Goal: Participate in discussion: Engage in conversation with other users on a specific topic

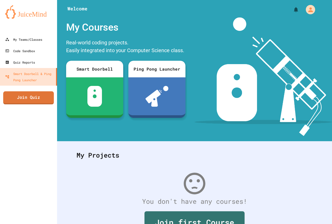
click at [30, 97] on link "Join Quiz" at bounding box center [28, 97] width 51 height 13
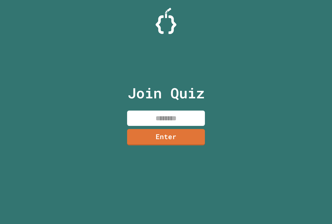
click at [158, 116] on input at bounding box center [166, 117] width 78 height 15
type input "********"
click at [155, 141] on link "Enter" at bounding box center [166, 136] width 78 height 17
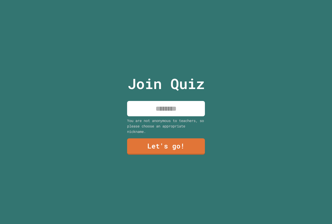
click at [155, 110] on input at bounding box center [166, 108] width 78 height 15
type input "****"
click at [159, 150] on link "Let's go!" at bounding box center [166, 145] width 76 height 17
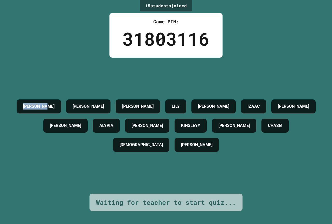
drag, startPoint x: 75, startPoint y: 103, endPoint x: 34, endPoint y: 111, distance: 41.6
click at [34, 111] on div "[PERSON_NAME] [PERSON_NAME] [PERSON_NAME] [PERSON_NAME] [PERSON_NAME] [PERSON_N…" at bounding box center [166, 126] width 306 height 58
click at [37, 52] on div "15 student s joined Game PIN: 31803116 [PERSON_NAME] [PERSON_NAME] [PERSON_NAME…" at bounding box center [166, 112] width 332 height 224
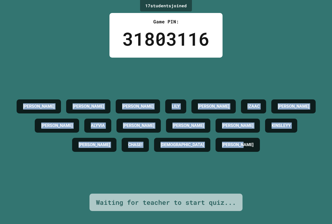
drag, startPoint x: 30, startPoint y: 100, endPoint x: 300, endPoint y: 217, distance: 294.0
click at [300, 217] on div "17 student s joined Game PIN: 31803116 [PERSON_NAME] [PERSON_NAME] [PERSON_NAME…" at bounding box center [166, 112] width 332 height 224
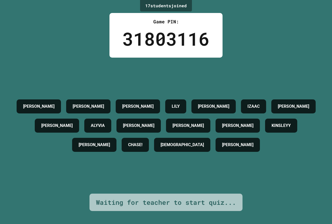
click at [150, 38] on div "31803116" at bounding box center [165, 38] width 87 height 27
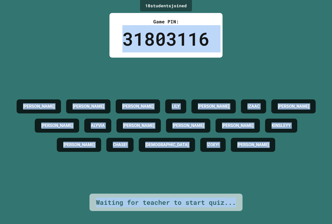
drag, startPoint x: 110, startPoint y: 41, endPoint x: 245, endPoint y: 203, distance: 210.8
click at [245, 203] on div "18 student s joined Game PIN: 31803116 [PERSON_NAME] [PERSON_NAME] [PERSON_NAME…" at bounding box center [166, 112] width 332 height 224
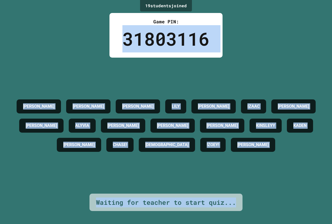
click at [236, 60] on div "[PERSON_NAME] [PERSON_NAME] [PERSON_NAME] [PERSON_NAME] [PERSON_NAME] [PERSON_N…" at bounding box center [166, 126] width 306 height 136
drag, startPoint x: 149, startPoint y: 22, endPoint x: 240, endPoint y: 192, distance: 192.9
click at [240, 192] on div "19 student s joined Game PIN: 31803116 [PERSON_NAME] [PERSON_NAME] [PERSON_NAME…" at bounding box center [166, 112] width 332 height 224
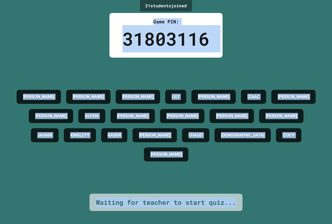
click at [231, 32] on div "21 student s joined Game PIN: 31803116 [PERSON_NAME] [PERSON_NAME] [PERSON_NAME…" at bounding box center [166, 112] width 332 height 224
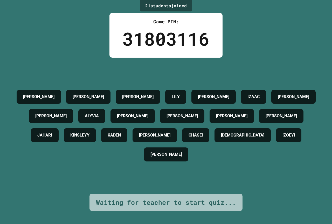
click at [230, 33] on div "21 student s joined Game PIN: 31803116 [PERSON_NAME] [PERSON_NAME] [PERSON_NAME…" at bounding box center [166, 112] width 332 height 224
drag, startPoint x: 230, startPoint y: 33, endPoint x: 233, endPoint y: 38, distance: 6.4
click at [232, 37] on div "21 student s joined Game PIN: 31803116 [PERSON_NAME] [PERSON_NAME] [PERSON_NAME…" at bounding box center [166, 112] width 332 height 224
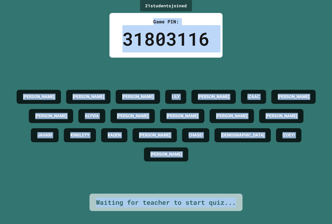
drag, startPoint x: 123, startPoint y: 15, endPoint x: 242, endPoint y: 207, distance: 226.8
click at [242, 207] on div "21 student s joined Game PIN: 31803116 [PERSON_NAME] [PERSON_NAME] [PERSON_NAME…" at bounding box center [166, 112] width 332 height 224
click at [269, 184] on div "[PERSON_NAME] [PERSON_NAME] [PERSON_NAME] [PERSON_NAME] [PERSON_NAME] [PERSON_N…" at bounding box center [166, 126] width 306 height 136
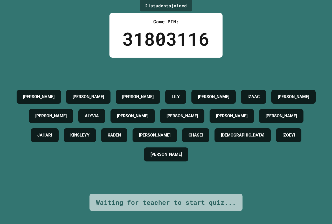
drag, startPoint x: 235, startPoint y: 167, endPoint x: 241, endPoint y: 166, distance: 6.0
click at [237, 164] on div "[PERSON_NAME] [PERSON_NAME] [PERSON_NAME] [PERSON_NAME] [PERSON_NAME] [PERSON_N…" at bounding box center [166, 125] width 306 height 77
drag, startPoint x: 160, startPoint y: 77, endPoint x: 100, endPoint y: 83, distance: 60.1
click at [100, 87] on div "[PERSON_NAME] [PERSON_NAME] [PERSON_NAME] [PERSON_NAME] [PERSON_NAME] [PERSON_N…" at bounding box center [166, 125] width 306 height 77
drag, startPoint x: 98, startPoint y: 85, endPoint x: 104, endPoint y: 66, distance: 20.3
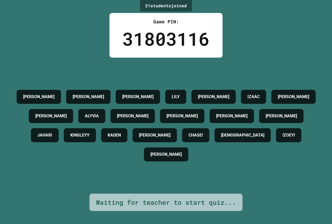
click at [97, 90] on div "[PERSON_NAME]" at bounding box center [88, 97] width 44 height 14
drag, startPoint x: 94, startPoint y: 87, endPoint x: 117, endPoint y: 88, distance: 23.6
click at [110, 90] on div "[PERSON_NAME]" at bounding box center [88, 97] width 44 height 14
click at [188, 76] on div "[PERSON_NAME] [PERSON_NAME] [PERSON_NAME] [PERSON_NAME] [PERSON_NAME] [PERSON_N…" at bounding box center [166, 126] width 306 height 136
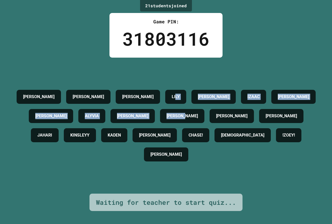
drag, startPoint x: 176, startPoint y: 108, endPoint x: 231, endPoint y: 112, distance: 55.1
click at [231, 112] on div "[PERSON_NAME] [PERSON_NAME] [PERSON_NAME] [PERSON_NAME] [PERSON_NAME] [PERSON_N…" at bounding box center [166, 125] width 306 height 77
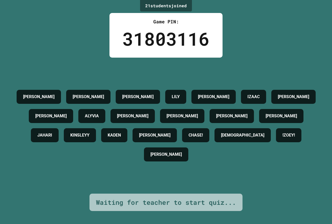
click at [237, 109] on div "[PERSON_NAME]" at bounding box center [231, 116] width 44 height 14
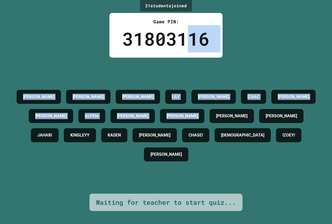
drag, startPoint x: 236, startPoint y: 108, endPoint x: 187, endPoint y: 47, distance: 78.6
click at [187, 47] on div "21 student s joined Game PIN: 31803116 [PERSON_NAME] [PERSON_NAME] [PERSON_NAME…" at bounding box center [166, 112] width 332 height 224
click at [245, 55] on div "21 student s joined Game PIN: 31803116 [PERSON_NAME] [PERSON_NAME] [PERSON_NAME…" at bounding box center [166, 112] width 332 height 224
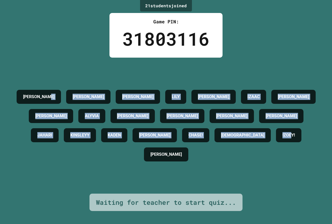
drag, startPoint x: 80, startPoint y: 42, endPoint x: 167, endPoint y: 188, distance: 169.4
click at [164, 188] on div "21 student s joined Game PIN: 31803116 [PERSON_NAME] [PERSON_NAME] [PERSON_NAME…" at bounding box center [166, 112] width 332 height 224
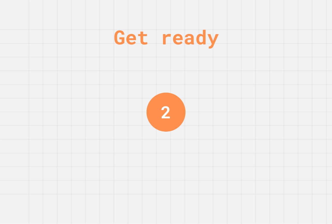
click at [140, 151] on div "Get ready 2" at bounding box center [166, 112] width 332 height 224
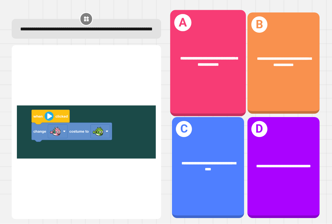
click at [197, 71] on div "**********" at bounding box center [208, 61] width 76 height 29
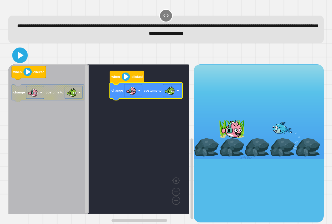
click at [22, 59] on icon at bounding box center [20, 55] width 12 height 12
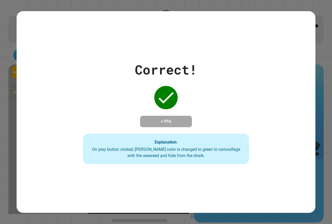
click at [163, 92] on icon at bounding box center [165, 97] width 21 height 21
click at [163, 89] on icon at bounding box center [165, 97] width 21 height 21
drag, startPoint x: 163, startPoint y: 89, endPoint x: 154, endPoint y: 76, distance: 15.6
click at [154, 76] on div "Correct! + 916 Explanation: On play button clicked, [PERSON_NAME] color is chan…" at bounding box center [166, 112] width 236 height 104
drag, startPoint x: 154, startPoint y: 76, endPoint x: 146, endPoint y: 75, distance: 8.1
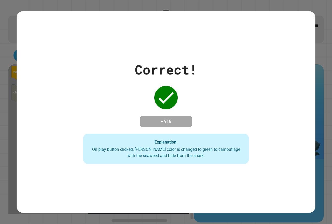
click at [146, 75] on div "Correct! + 916 Explanation: On play button clicked, [PERSON_NAME] color is chan…" at bounding box center [166, 112] width 236 height 104
click at [147, 74] on div "Correct!" at bounding box center [166, 69] width 62 height 19
click at [252, 41] on div "Correct! + 916 Explanation: On play button clicked, [PERSON_NAME] color is chan…" at bounding box center [166, 111] width 298 height 201
drag, startPoint x: 252, startPoint y: 41, endPoint x: 126, endPoint y: 46, distance: 125.7
click at [126, 46] on div "Correct! + 916 Explanation: On play button clicked, [PERSON_NAME] color is chan…" at bounding box center [166, 111] width 298 height 201
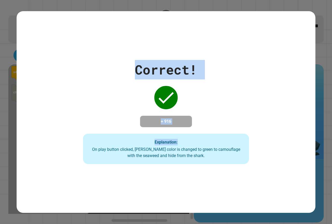
drag, startPoint x: 112, startPoint y: 47, endPoint x: 271, endPoint y: 136, distance: 182.4
click at [265, 139] on div "Correct! + 916 Explanation: On play button clicked, [PERSON_NAME] color is chan…" at bounding box center [166, 111] width 298 height 201
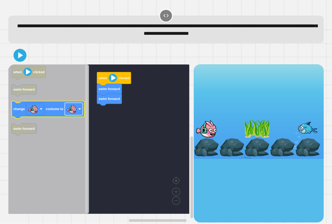
click at [74, 112] on image "Blockly Workspace" at bounding box center [71, 109] width 10 height 10
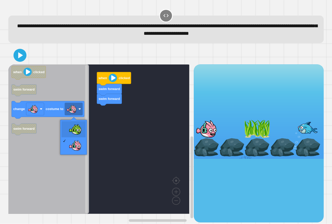
drag, startPoint x: 80, startPoint y: 126, endPoint x: 69, endPoint y: 124, distance: 10.8
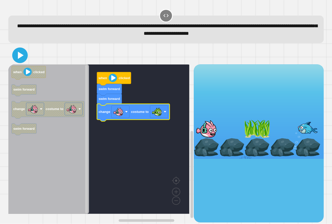
click at [17, 53] on icon at bounding box center [20, 55] width 12 height 12
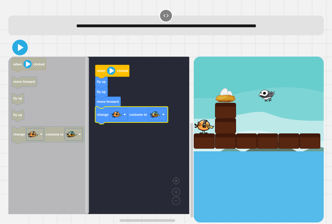
click at [19, 48] on icon at bounding box center [21, 47] width 6 height 7
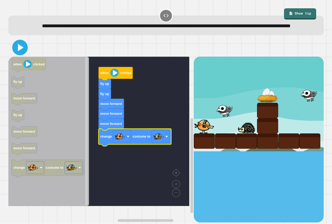
click at [14, 54] on icon at bounding box center [20, 47] width 12 height 12
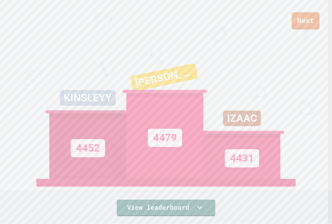
click at [303, 23] on link "Next" at bounding box center [305, 20] width 28 height 17
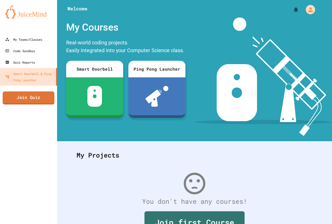
click at [44, 98] on link "Join Quiz" at bounding box center [29, 97] width 52 height 13
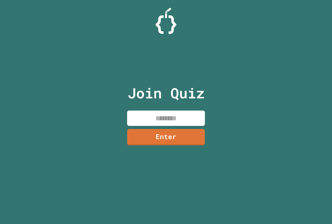
click at [166, 114] on input at bounding box center [166, 117] width 78 height 15
type input "********"
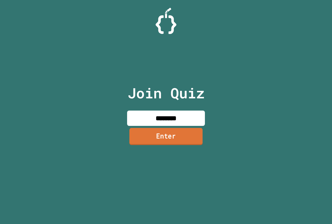
click at [179, 136] on link "Enter" at bounding box center [165, 136] width 73 height 17
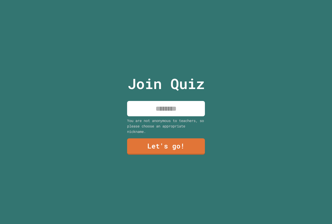
click at [176, 113] on input at bounding box center [166, 108] width 78 height 15
type input "****"
click at [191, 137] on link "Let's go!" at bounding box center [166, 145] width 78 height 17
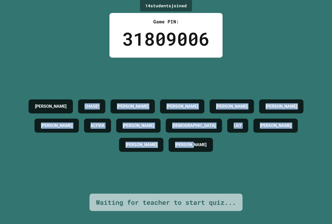
drag, startPoint x: 36, startPoint y: 111, endPoint x: 271, endPoint y: 187, distance: 246.7
click at [271, 187] on div "[PERSON_NAME]! KHLOE [PERSON_NAME] B. [PERSON_NAME] [PERSON_NAME] ALYVIA [PERSO…" at bounding box center [166, 126] width 306 height 136
click at [44, 131] on div "[PERSON_NAME]! KHLOE [PERSON_NAME] B. [PERSON_NAME] [PERSON_NAME] ALYVIA [PERSO…" at bounding box center [166, 126] width 306 height 58
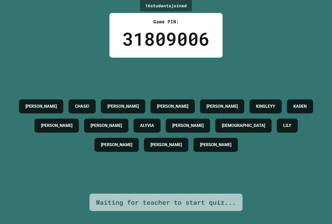
click at [44, 154] on div "[PERSON_NAME]! KHLOE [PERSON_NAME] B. [PERSON_NAME] [PERSON_NAME] [PERSON_NAME]…" at bounding box center [166, 126] width 306 height 58
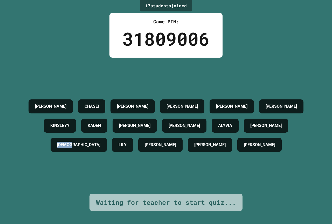
click at [50, 126] on h4 "KINSLEYY" at bounding box center [59, 125] width 19 height 6
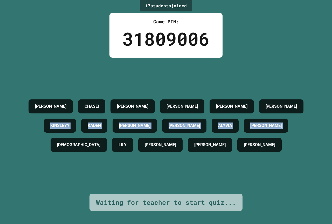
drag, startPoint x: 45, startPoint y: 126, endPoint x: 314, endPoint y: 115, distance: 269.4
click at [314, 115] on div "[PERSON_NAME]! KHLOE [PERSON_NAME] B. [PERSON_NAME] [PERSON_NAME] [PERSON_NAME]…" at bounding box center [166, 126] width 306 height 58
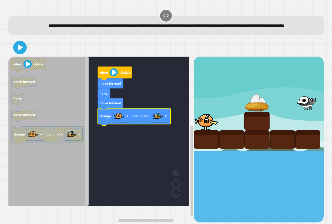
click at [24, 52] on icon at bounding box center [20, 47] width 11 height 11
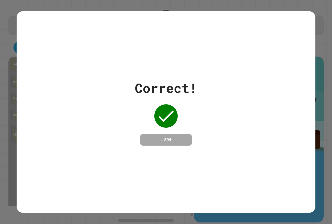
click at [170, 120] on icon at bounding box center [165, 115] width 21 height 21
click at [170, 118] on icon at bounding box center [165, 115] width 21 height 21
click at [171, 115] on icon at bounding box center [165, 115] width 21 height 21
click at [171, 112] on icon at bounding box center [165, 115] width 21 height 21
click at [171, 108] on icon at bounding box center [165, 115] width 21 height 21
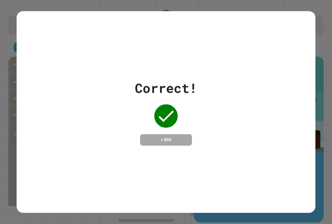
click at [175, 97] on div "Correct! + 894" at bounding box center [166, 111] width 62 height 67
click at [176, 92] on div "Correct! + 894" at bounding box center [166, 111] width 62 height 67
click at [176, 91] on div "Correct!" at bounding box center [166, 87] width 62 height 19
click at [119, 83] on div "Correct! + 894" at bounding box center [166, 111] width 298 height 67
drag, startPoint x: 193, startPoint y: 83, endPoint x: 189, endPoint y: 83, distance: 3.9
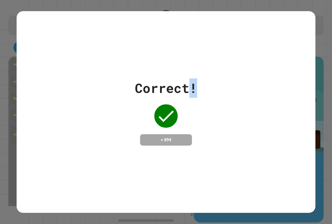
click at [189, 83] on div "Correct!" at bounding box center [166, 87] width 62 height 19
click at [129, 87] on div "Correct! + 894" at bounding box center [166, 111] width 298 height 67
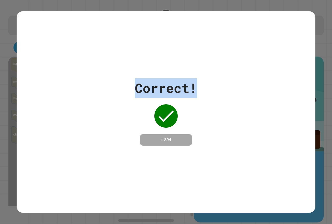
drag, startPoint x: 130, startPoint y: 84, endPoint x: 222, endPoint y: 82, distance: 92.2
click at [222, 82] on div "Correct! + 894" at bounding box center [166, 111] width 298 height 67
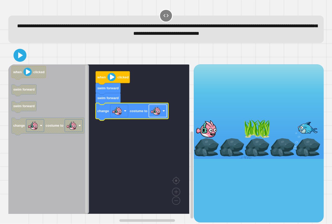
click at [154, 113] on image "Blockly Workspace" at bounding box center [155, 111] width 10 height 10
click at [21, 54] on icon at bounding box center [21, 55] width 6 height 7
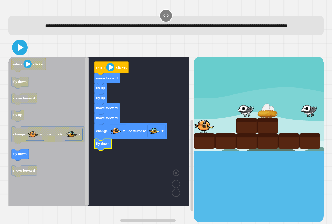
click at [22, 52] on icon at bounding box center [20, 47] width 12 height 12
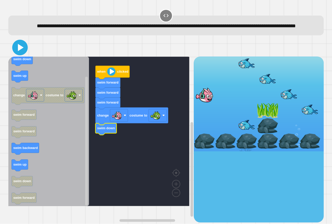
click at [22, 54] on icon at bounding box center [20, 47] width 12 height 12
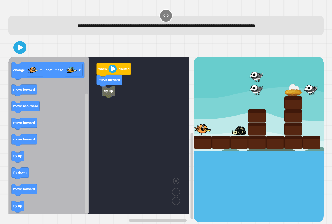
click at [80, 134] on icon "when clicked fly up move forward change costume to move forward move backward m…" at bounding box center [48, 134] width 81 height 157
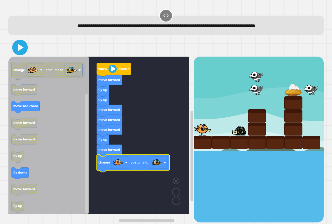
click at [19, 53] on icon at bounding box center [20, 47] width 12 height 12
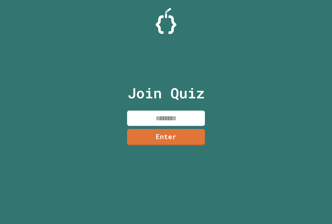
click at [168, 116] on input at bounding box center [166, 117] width 78 height 15
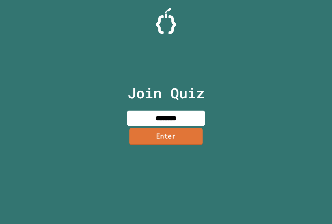
type input "********"
click at [155, 132] on link "Enter" at bounding box center [165, 136] width 73 height 17
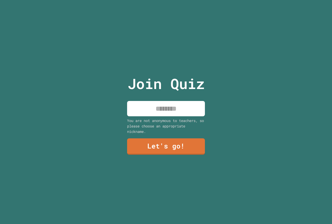
click at [155, 108] on input at bounding box center [166, 108] width 78 height 15
type input "****"
click at [179, 148] on link "Let's go!" at bounding box center [165, 145] width 77 height 17
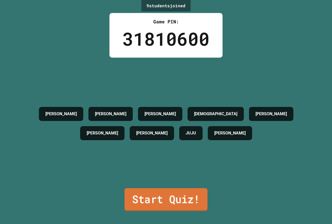
click at [181, 198] on link "Start Quiz!" at bounding box center [165, 199] width 83 height 23
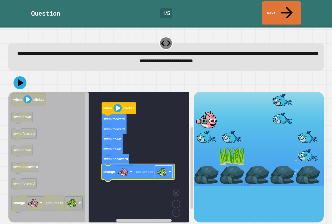
click at [165, 166] on image "Blockly Workspace" at bounding box center [161, 171] width 10 height 10
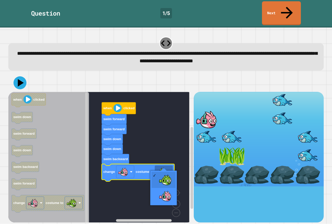
click at [141, 174] on rect "Blockly Workspace" at bounding box center [98, 159] width 181 height 134
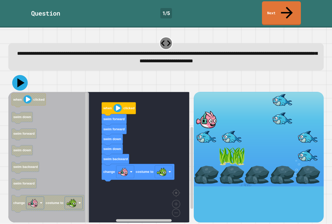
click at [19, 78] on icon at bounding box center [20, 82] width 7 height 9
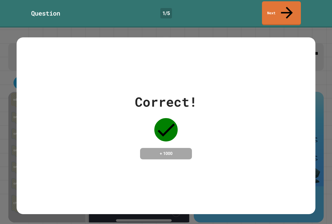
click at [118, 151] on div "Correct! + 1000" at bounding box center [166, 125] width 298 height 67
click at [283, 9] on link "Next" at bounding box center [281, 12] width 38 height 25
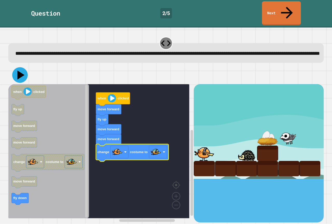
click at [25, 71] on icon at bounding box center [20, 75] width 16 height 16
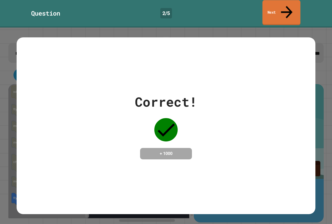
click at [281, 11] on link "Next" at bounding box center [281, 12] width 38 height 25
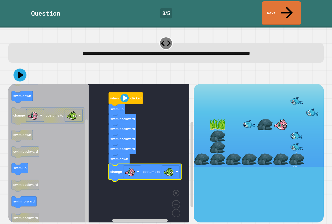
click at [16, 70] on div at bounding box center [165, 75] width 315 height 18
click at [18, 69] on icon at bounding box center [20, 75] width 16 height 16
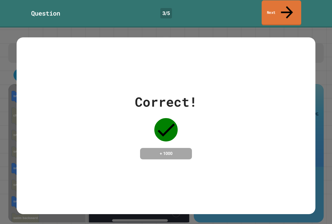
click at [282, 2] on link "Next" at bounding box center [281, 12] width 40 height 25
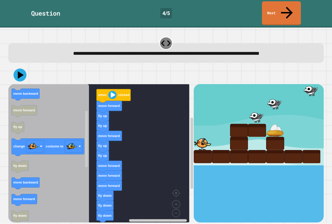
click at [56, 166] on icon "when clicked fly down fly up move forward move backward move forward fly up cha…" at bounding box center [48, 155] width 81 height 142
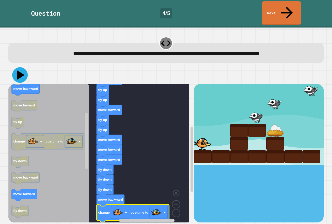
click at [20, 67] on icon at bounding box center [20, 75] width 16 height 16
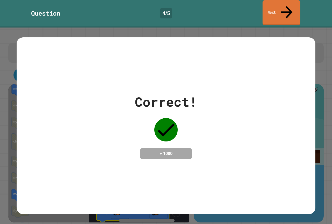
click at [295, 11] on link "Next" at bounding box center [281, 12] width 38 height 25
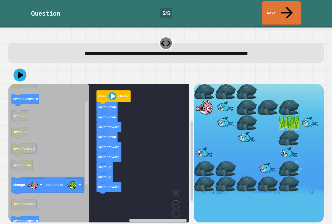
click at [104, 168] on div "when clicked swim down swim down swim forward swim down swim forward swim forwa…" at bounding box center [100, 153] width 185 height 138
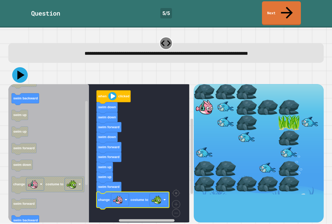
click at [14, 67] on icon at bounding box center [20, 75] width 16 height 16
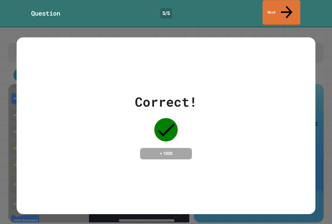
click at [279, 4] on link "Next" at bounding box center [281, 12] width 38 height 25
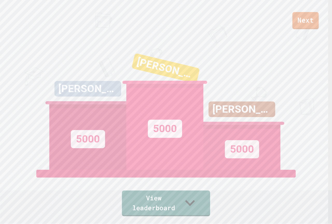
click at [300, 19] on link "Next" at bounding box center [305, 20] width 26 height 17
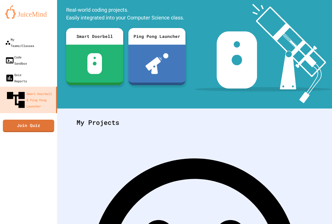
scroll to position [36, 0]
